Goal: Feedback & Contribution: Leave review/rating

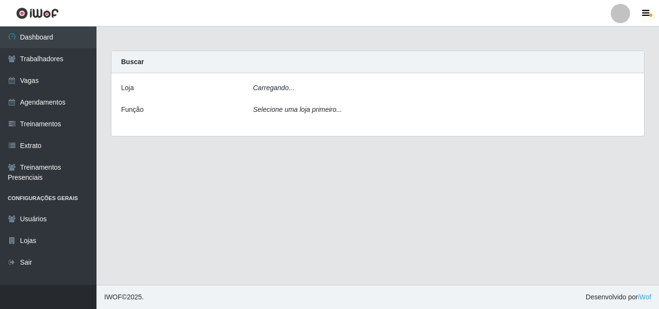
click at [279, 93] on div "Carregando..." at bounding box center [444, 90] width 396 height 14
click at [298, 108] on div "Selecione uma loja primeiro..." at bounding box center [444, 115] width 396 height 14
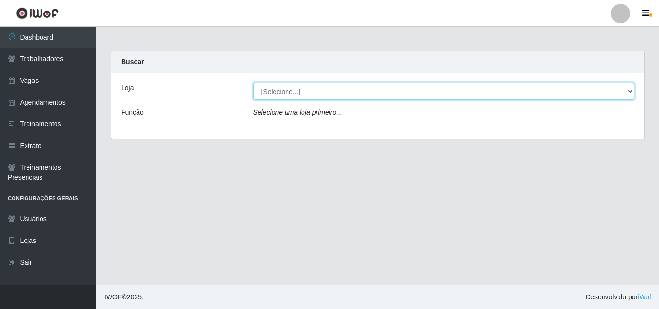
click at [292, 91] on select "[Selecione...] Chinatown Sushimi - [GEOGRAPHIC_DATA]" at bounding box center [444, 91] width 382 height 17
select select "357"
click at [253, 83] on select "[Selecione...] Chinatown Sushimi - [GEOGRAPHIC_DATA]" at bounding box center [444, 91] width 382 height 17
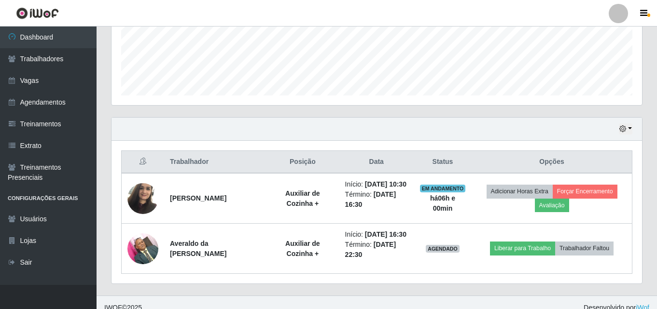
scroll to position [280, 0]
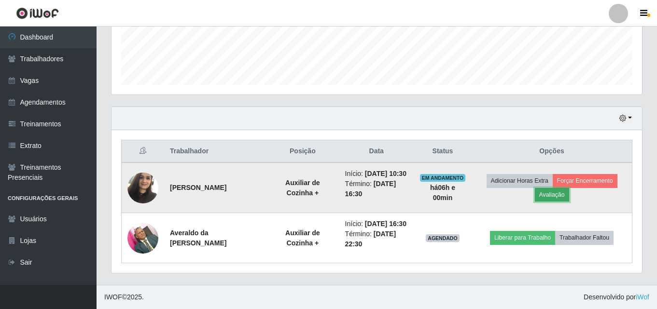
click at [558, 188] on button "Avaliação" at bounding box center [552, 195] width 34 height 14
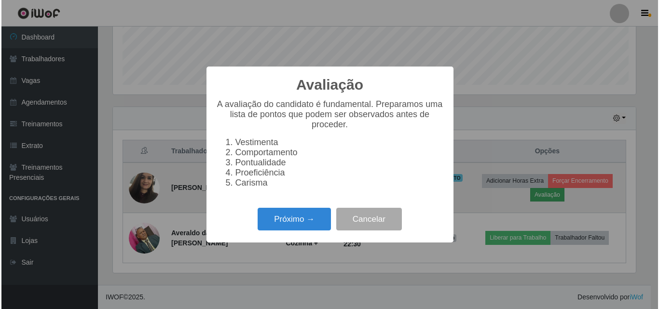
scroll to position [200, 526]
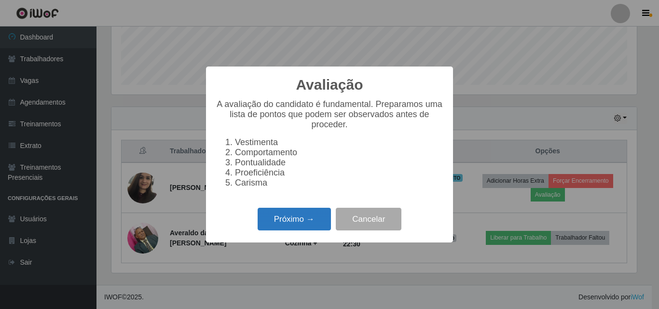
click at [302, 227] on button "Próximo →" at bounding box center [294, 219] width 73 height 23
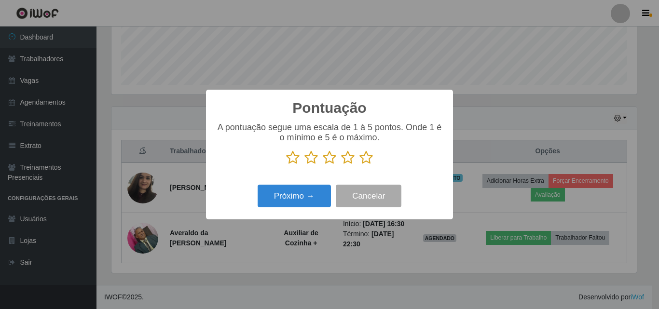
scroll to position [482451, 482125]
click at [363, 160] on icon at bounding box center [367, 158] width 14 height 14
click at [360, 165] on input "radio" at bounding box center [360, 165] width 0 height 0
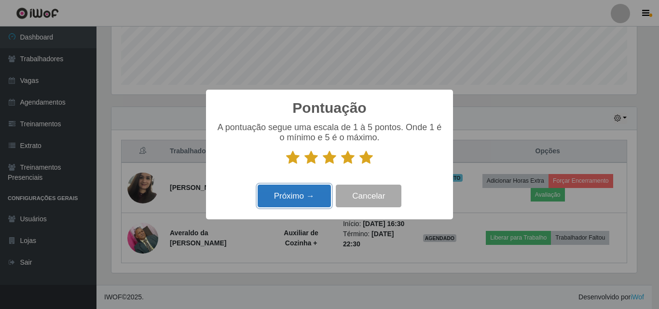
click at [303, 194] on button "Próximo →" at bounding box center [294, 196] width 73 height 23
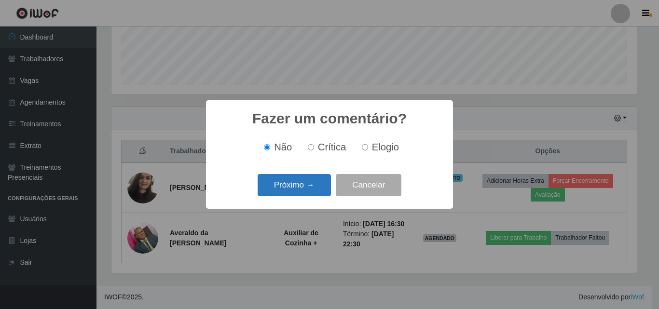
click at [293, 183] on button "Próximo →" at bounding box center [294, 185] width 73 height 23
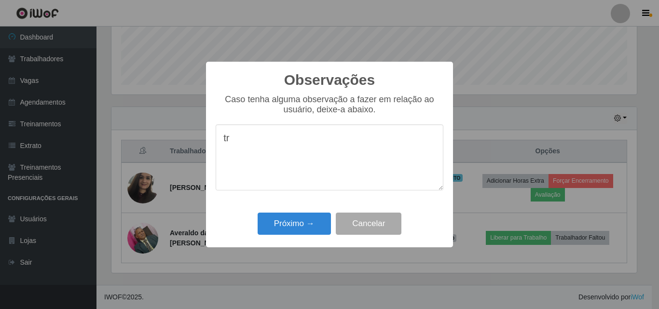
type textarea "t"
type textarea "TRABALHA BEM"
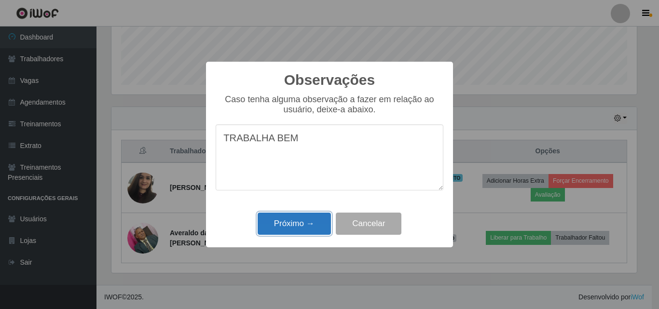
click at [299, 226] on button "Próximo →" at bounding box center [294, 224] width 73 height 23
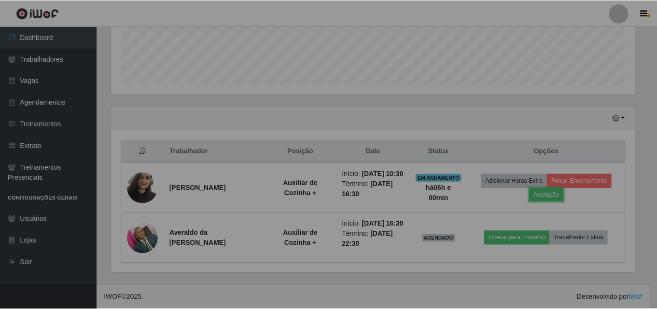
scroll to position [200, 530]
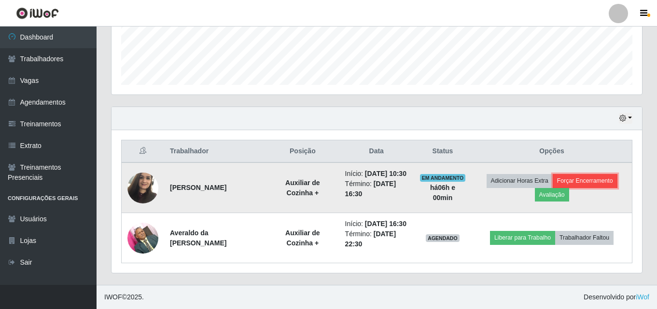
click at [591, 174] on button "Forçar Encerramento" at bounding box center [585, 181] width 65 height 14
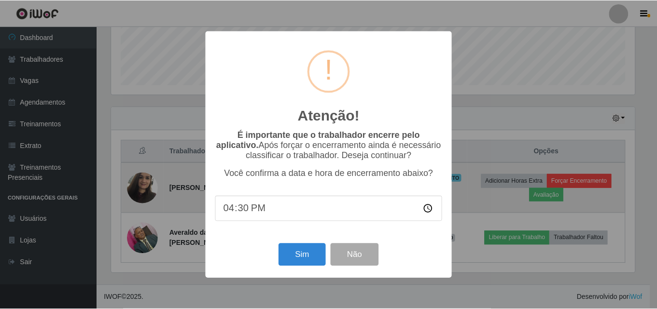
scroll to position [260, 0]
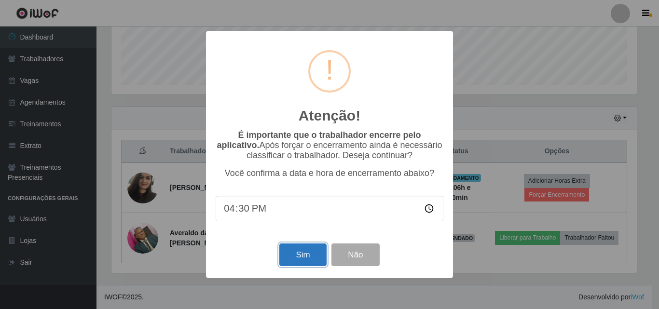
click at [312, 256] on button "Sim" at bounding box center [302, 255] width 47 height 23
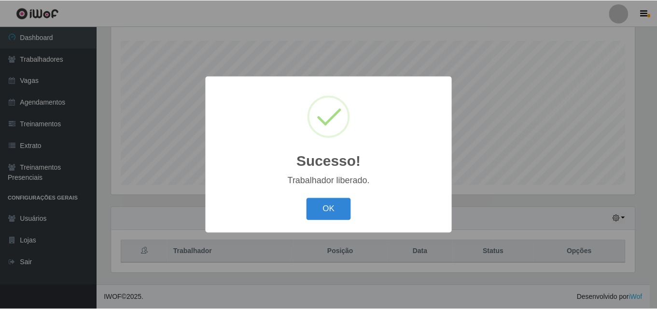
scroll to position [200, 526]
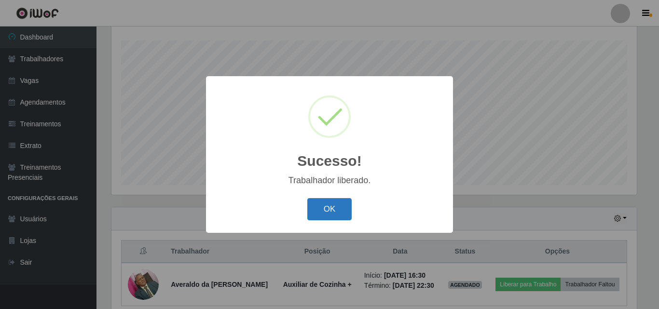
click at [318, 213] on button "OK" at bounding box center [329, 209] width 45 height 23
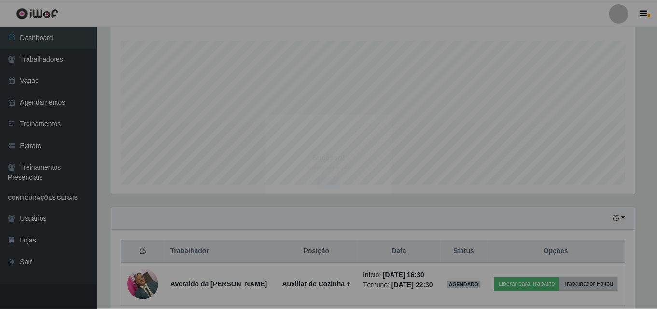
scroll to position [200, 530]
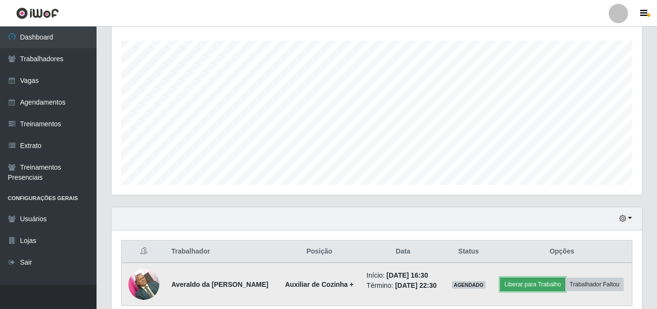
click at [565, 284] on button "Liberar para Trabalho" at bounding box center [532, 285] width 65 height 14
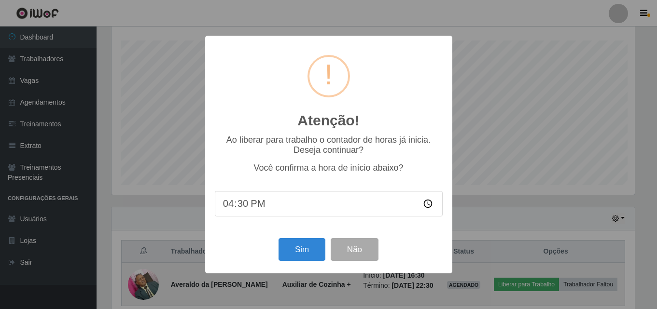
scroll to position [200, 526]
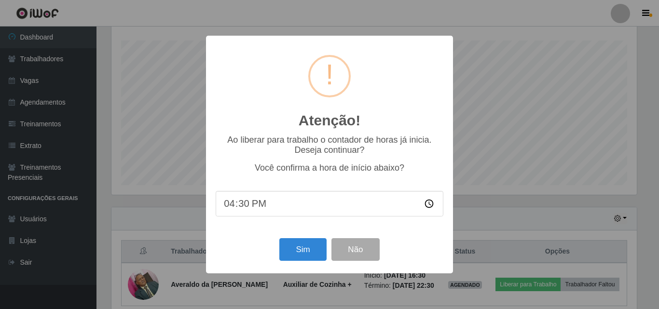
click at [270, 209] on input "16:30" at bounding box center [330, 204] width 228 height 26
click at [243, 208] on input "16:30" at bounding box center [330, 204] width 228 height 26
type input "16:30"
click at [315, 253] on button "Sim" at bounding box center [302, 249] width 47 height 23
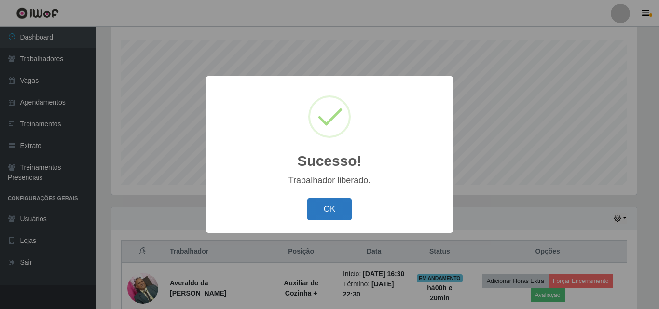
click at [325, 214] on button "OK" at bounding box center [329, 209] width 45 height 23
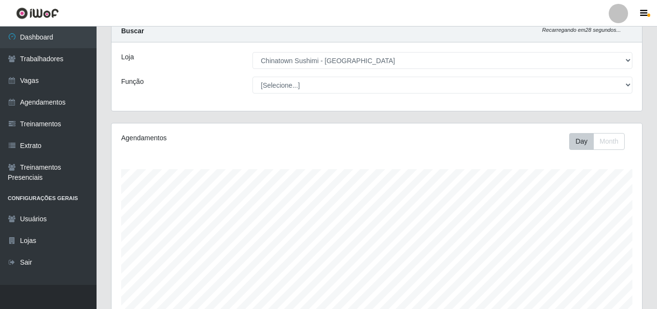
scroll to position [27, 0]
